Goal: Task Accomplishment & Management: Use online tool/utility

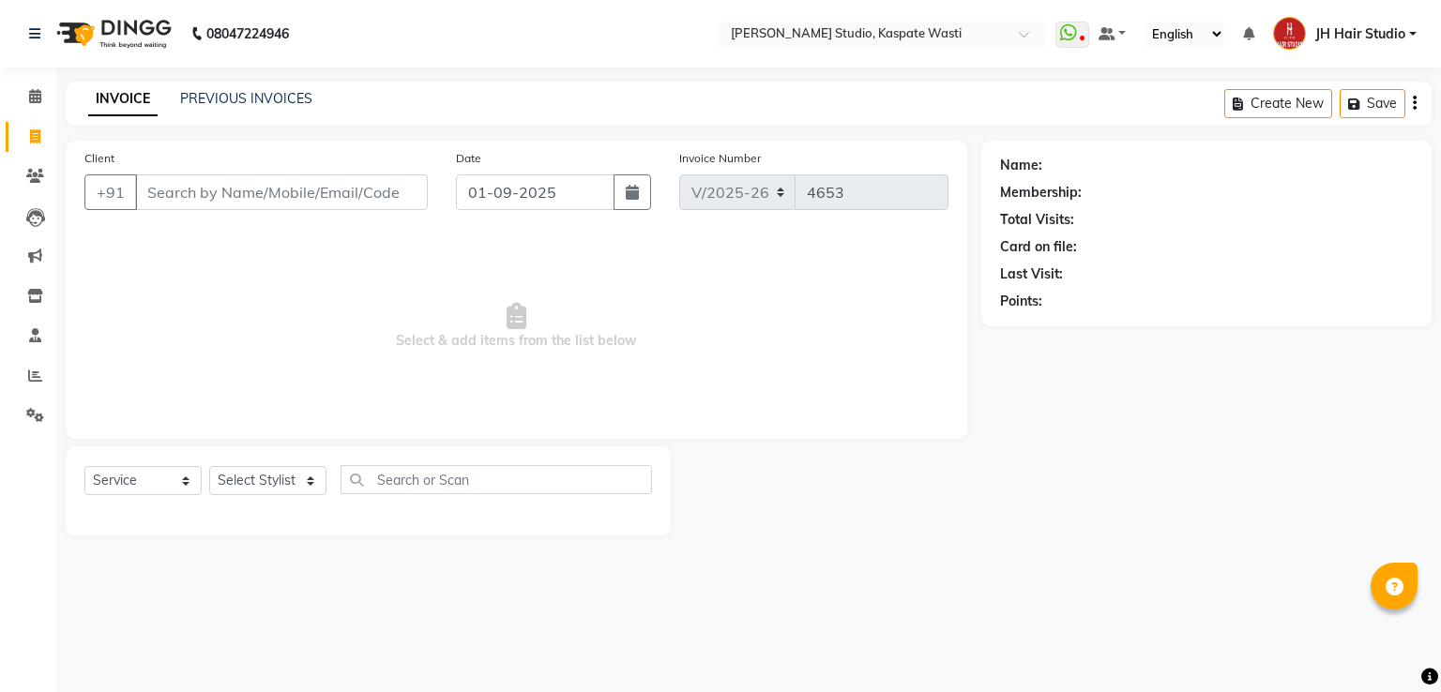
select select "130"
select select "service"
click at [35, 381] on icon at bounding box center [35, 376] width 14 height 14
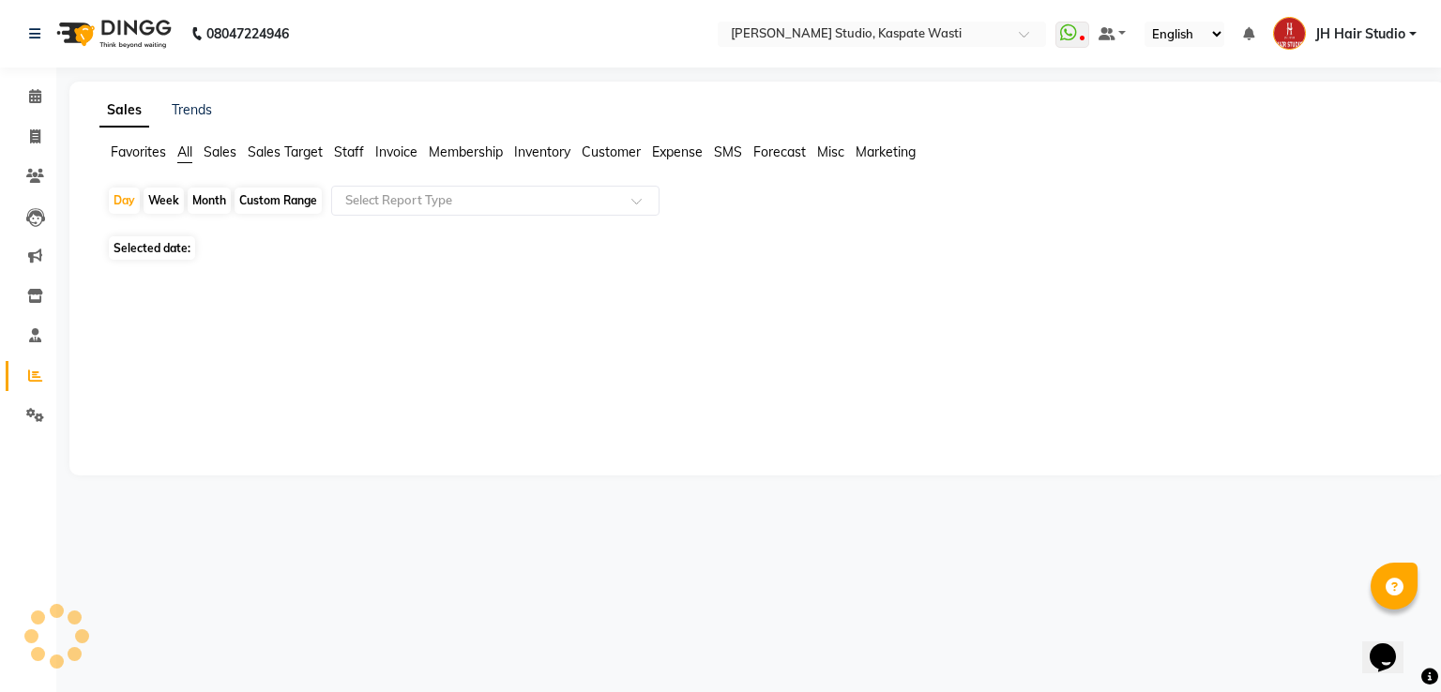
click at [203, 200] on div "Month" at bounding box center [209, 201] width 43 height 26
select select "9"
select select "2025"
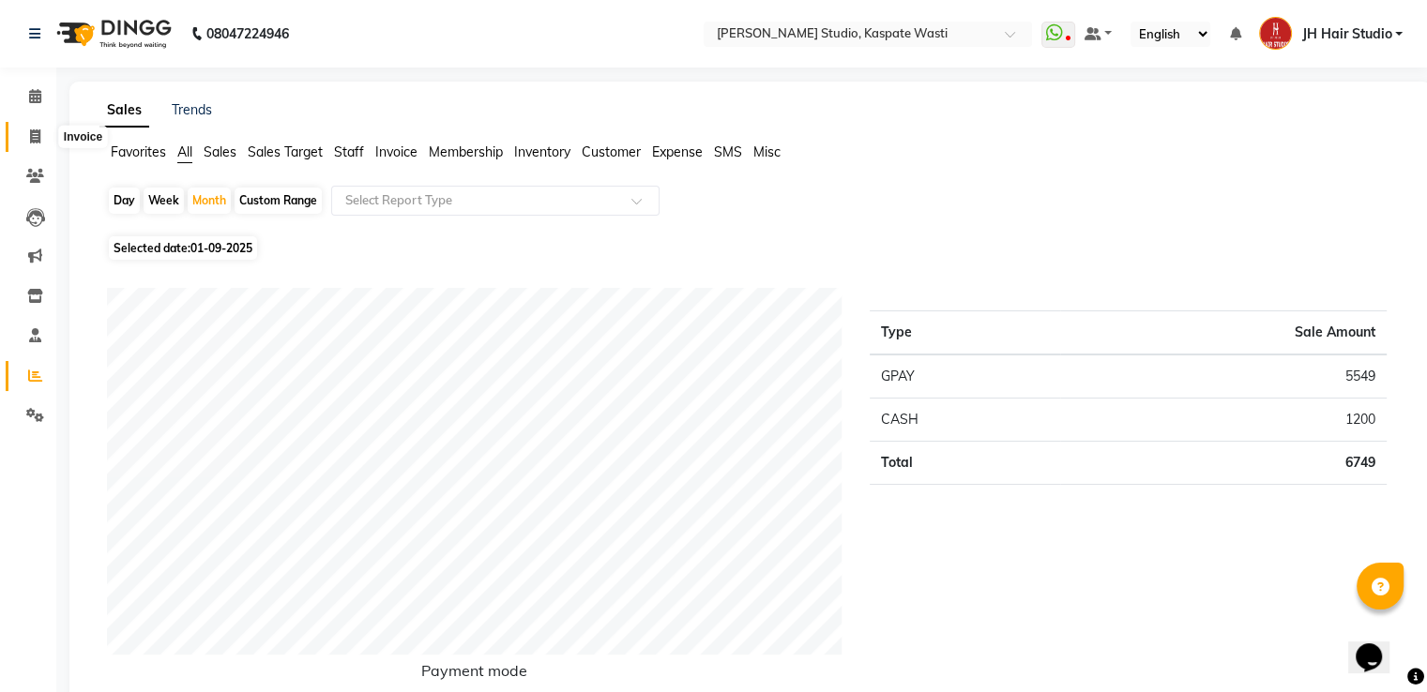
click at [36, 136] on icon at bounding box center [35, 136] width 10 height 14
select select "service"
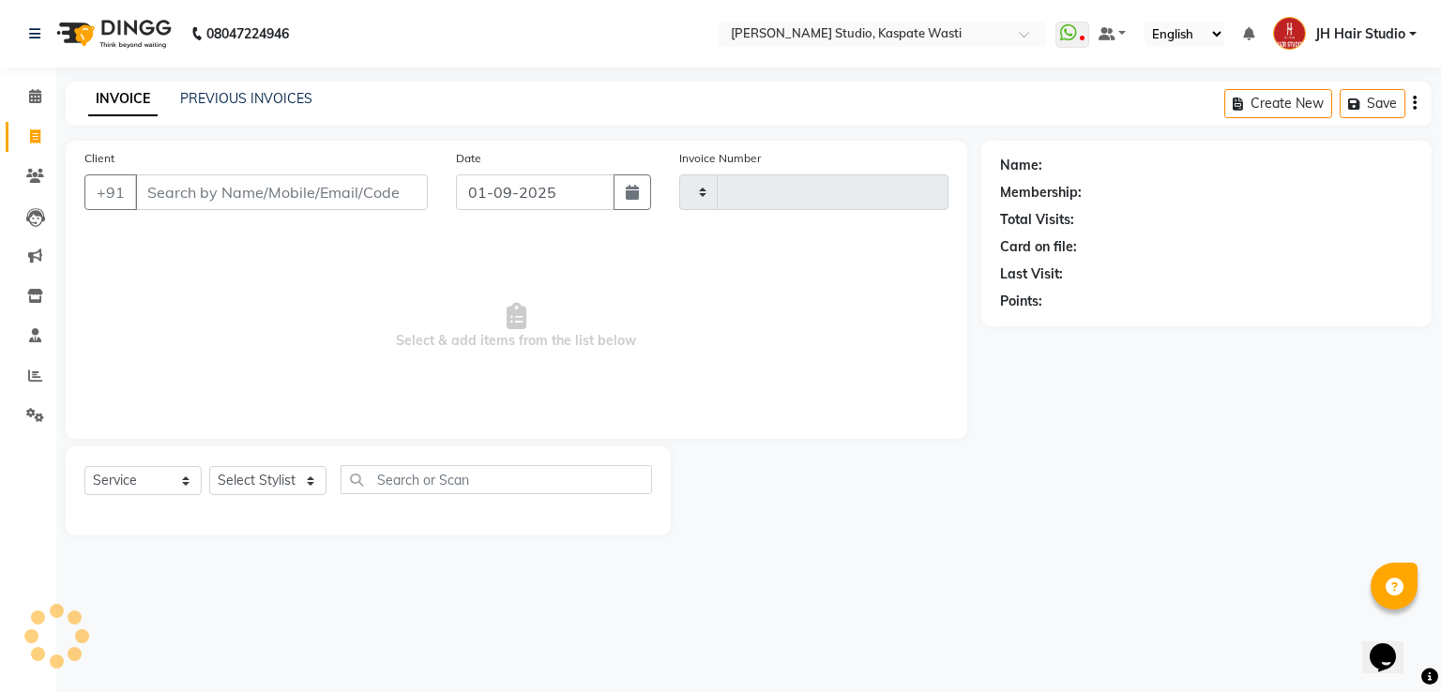
type input "4653"
select select "130"
